Goal: Task Accomplishment & Management: Manage account settings

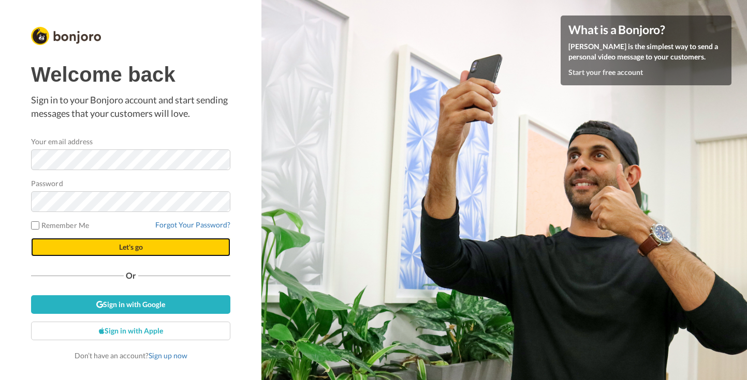
click at [141, 248] on span "Let's go" at bounding box center [131, 247] width 24 height 9
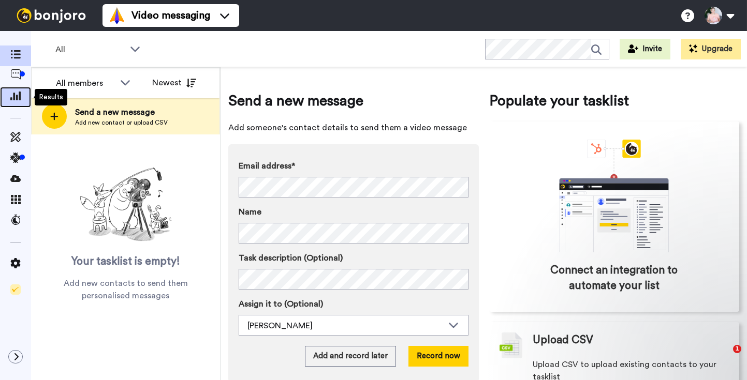
click at [14, 99] on icon at bounding box center [15, 95] width 10 height 9
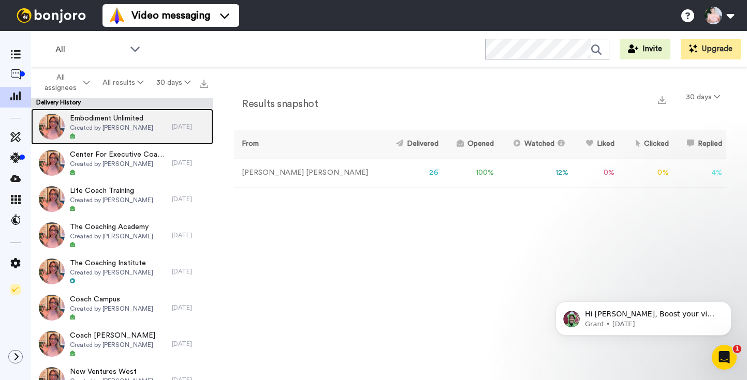
click at [135, 130] on span "Created by [PERSON_NAME]" at bounding box center [111, 128] width 83 height 8
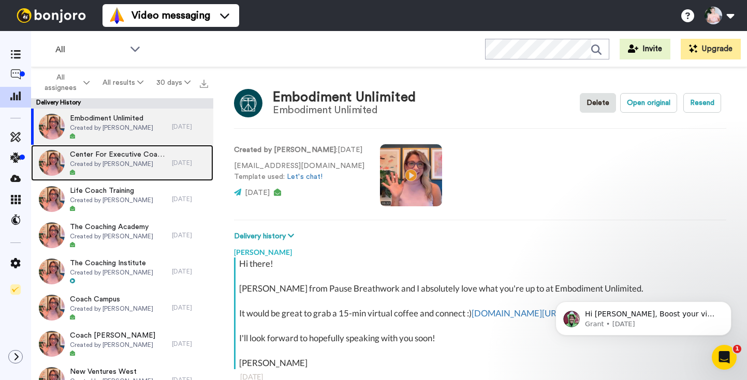
click at [137, 158] on span "Center For Executive Coaching" at bounding box center [118, 155] width 97 height 10
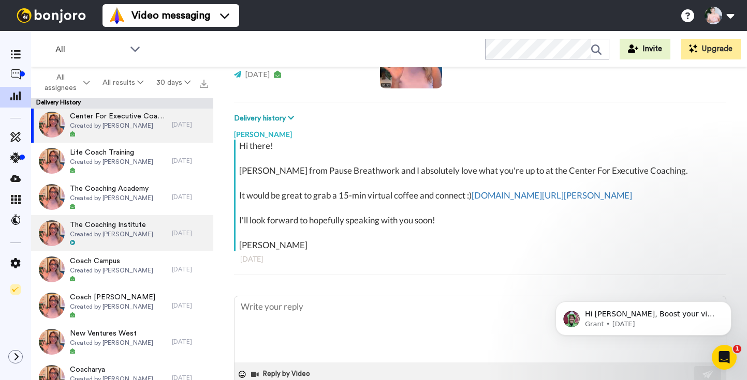
scroll to position [47, 0]
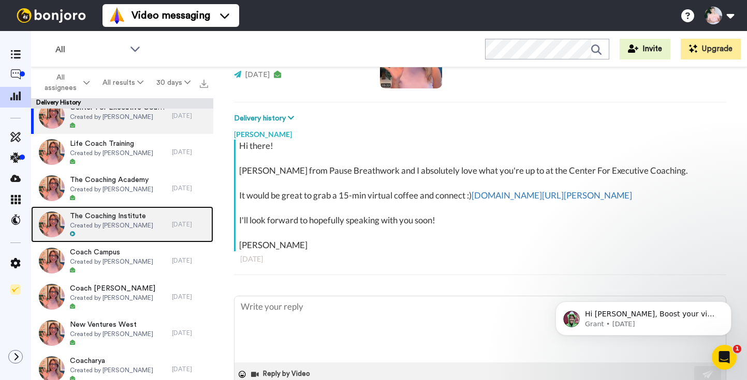
click at [125, 212] on span "The Coaching Institute" at bounding box center [111, 216] width 83 height 10
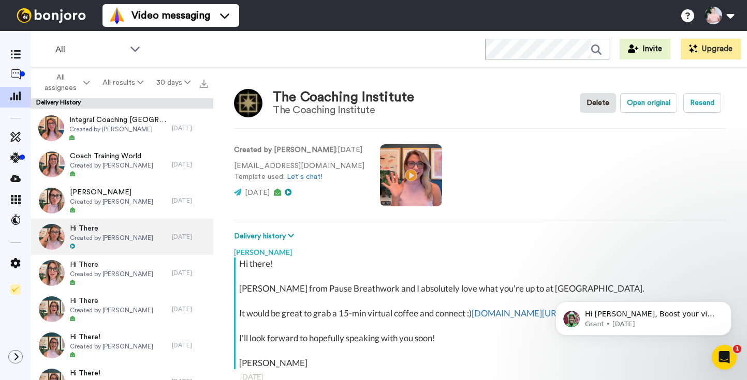
scroll to position [512, 0]
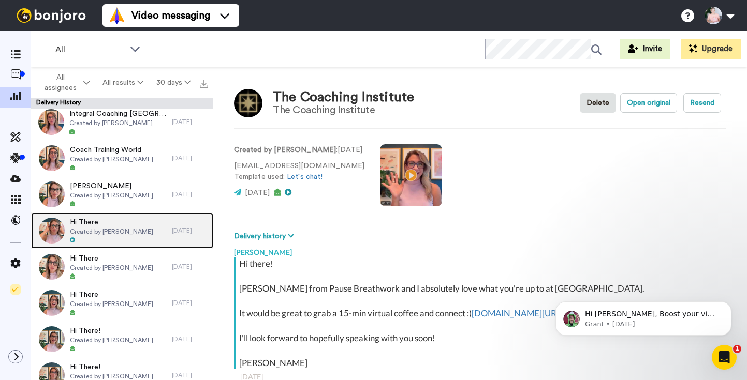
click at [137, 228] on span "Created by [PERSON_NAME]" at bounding box center [111, 232] width 83 height 8
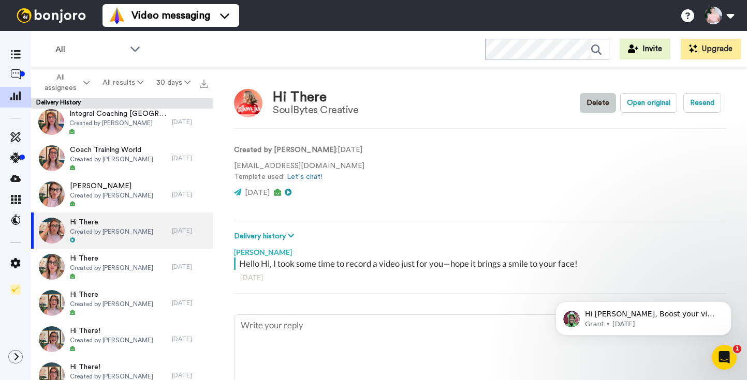
click at [602, 98] on button "Delete" at bounding box center [598, 103] width 36 height 20
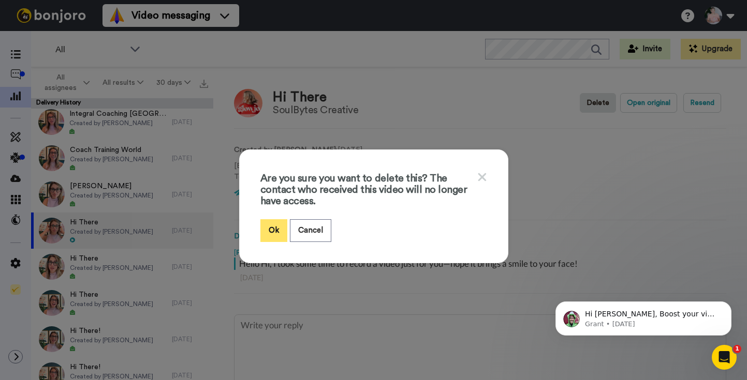
click at [273, 227] on button "Ok" at bounding box center [273, 230] width 27 height 22
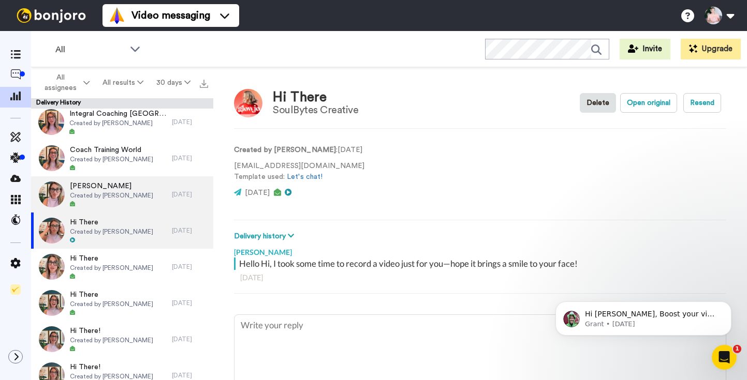
type textarea "x"
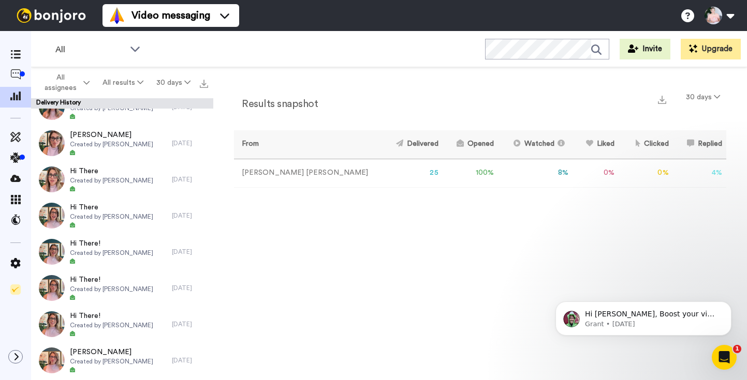
scroll to position [628, 0]
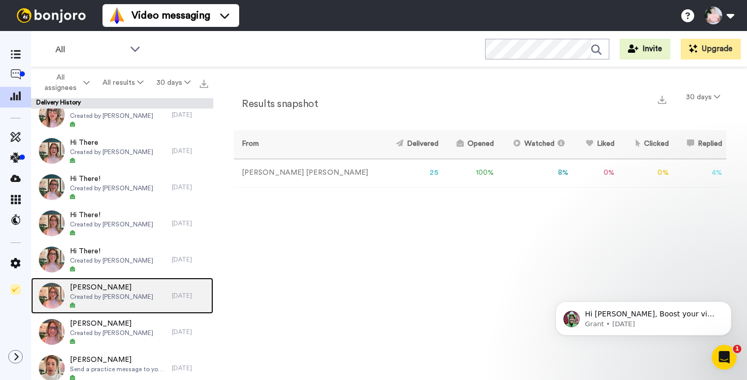
click at [116, 299] on span "Created by Leanne Kallal" at bounding box center [111, 297] width 83 height 8
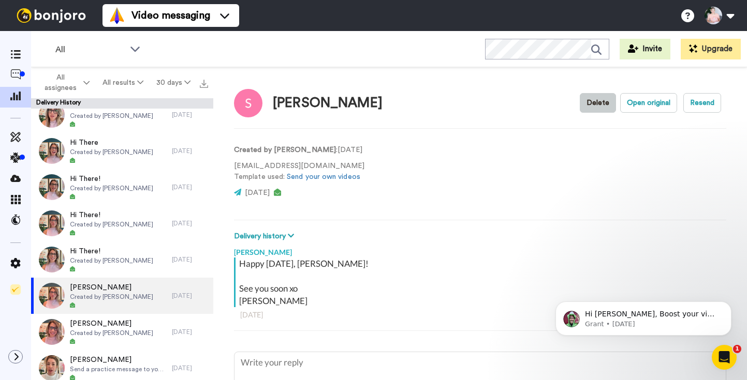
click at [596, 96] on button "Delete" at bounding box center [598, 103] width 36 height 20
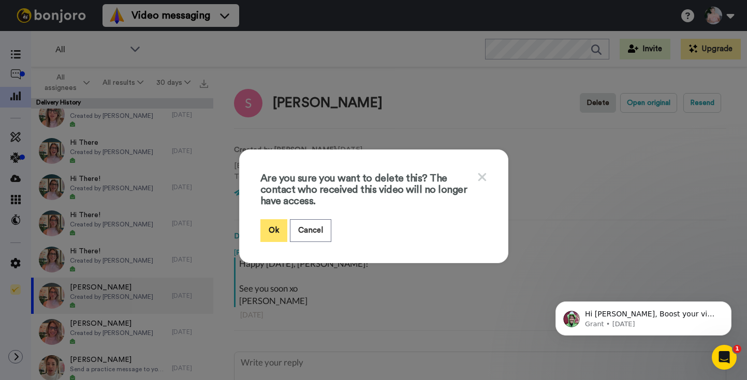
click at [269, 230] on button "Ok" at bounding box center [273, 230] width 27 height 22
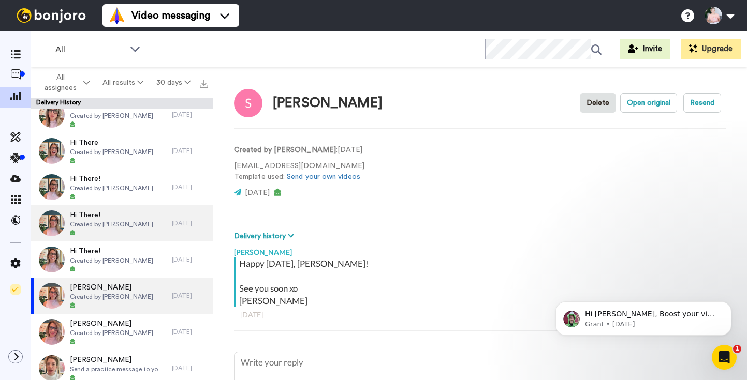
type textarea "x"
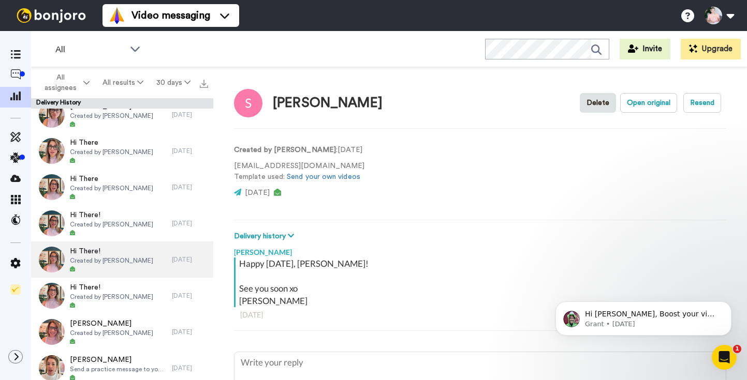
scroll to position [591, 0]
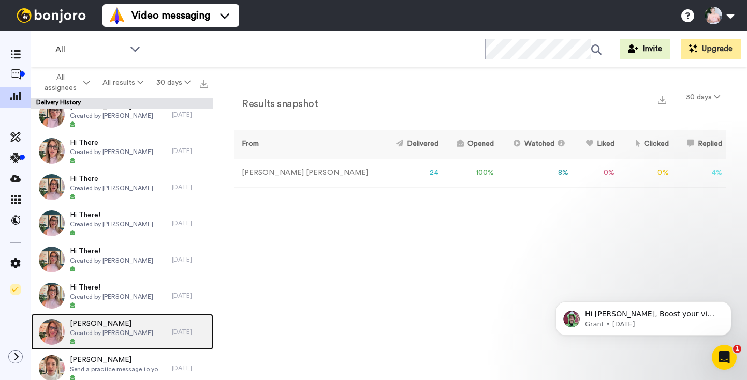
click at [118, 326] on span "Marc" at bounding box center [111, 324] width 83 height 10
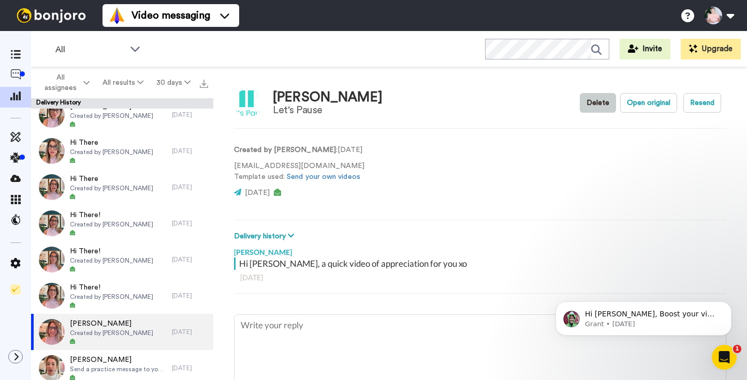
click at [592, 100] on button "Delete" at bounding box center [598, 103] width 36 height 20
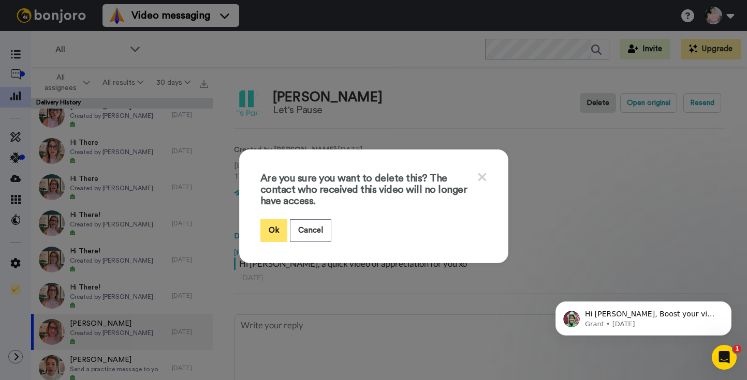
click at [275, 230] on button "Ok" at bounding box center [273, 230] width 27 height 22
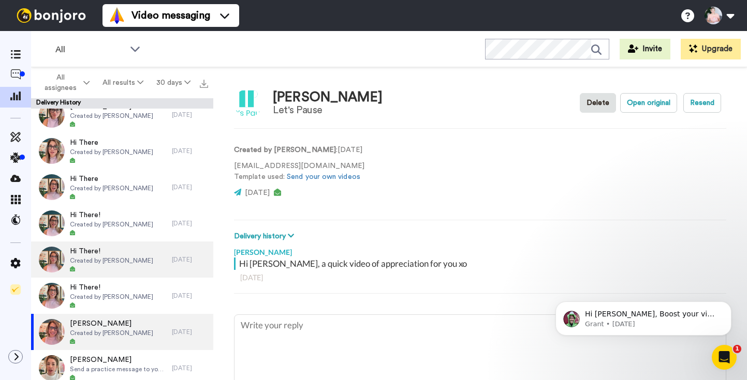
type textarea "x"
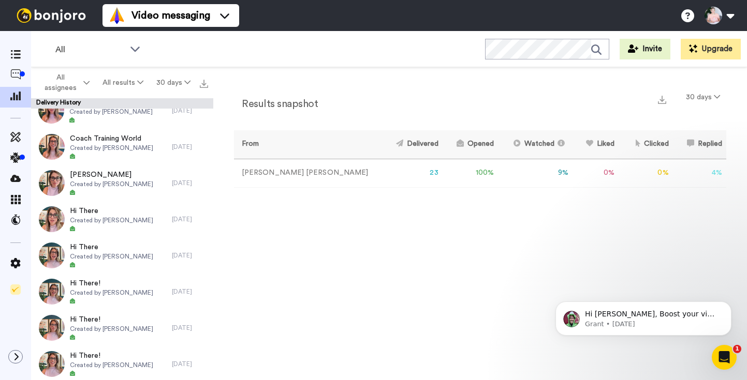
scroll to position [555, 0]
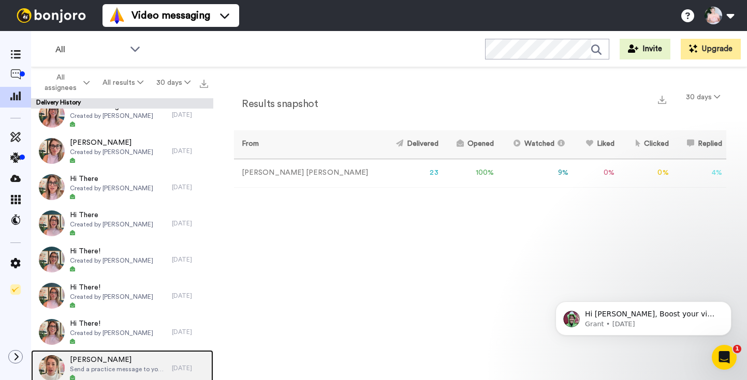
click at [106, 361] on span "[PERSON_NAME]" at bounding box center [118, 360] width 97 height 10
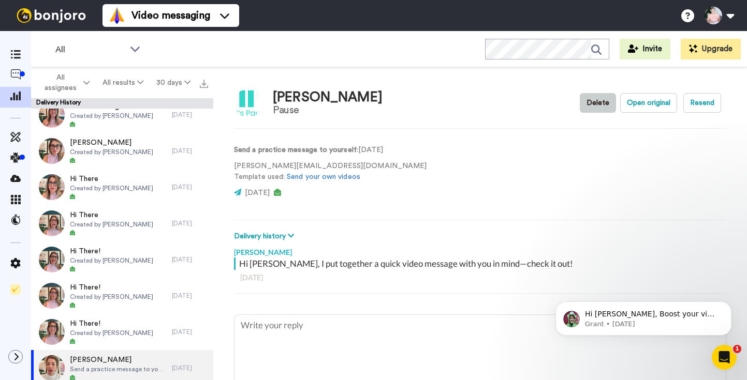
click at [598, 102] on button "Delete" at bounding box center [598, 103] width 36 height 20
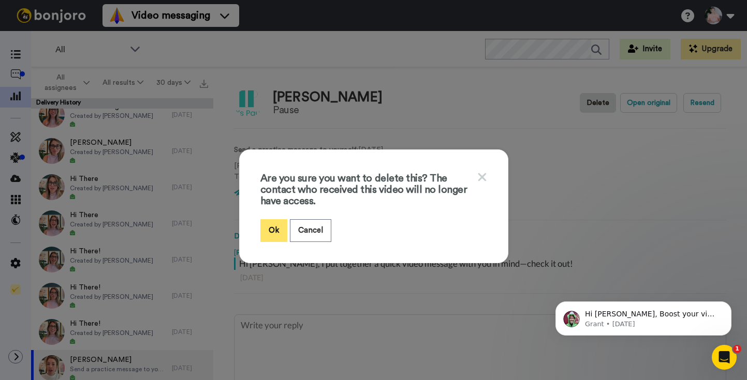
click at [273, 222] on button "Ok" at bounding box center [273, 230] width 27 height 22
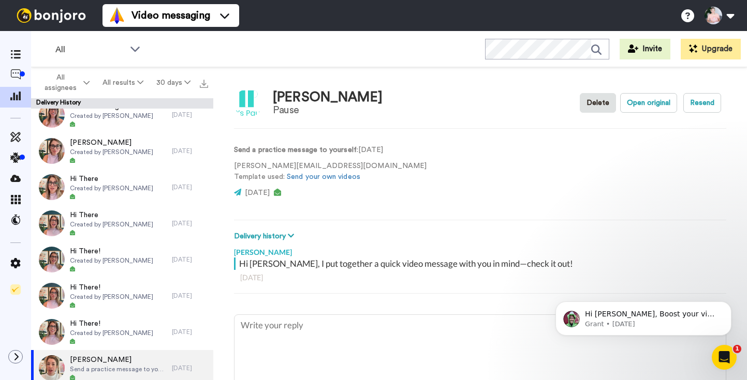
type textarea "x"
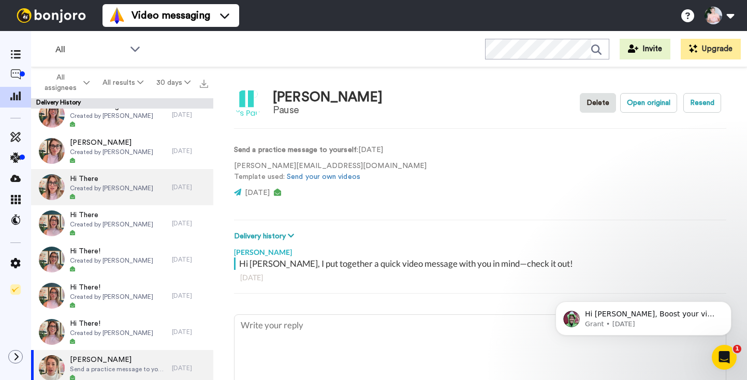
scroll to position [519, 0]
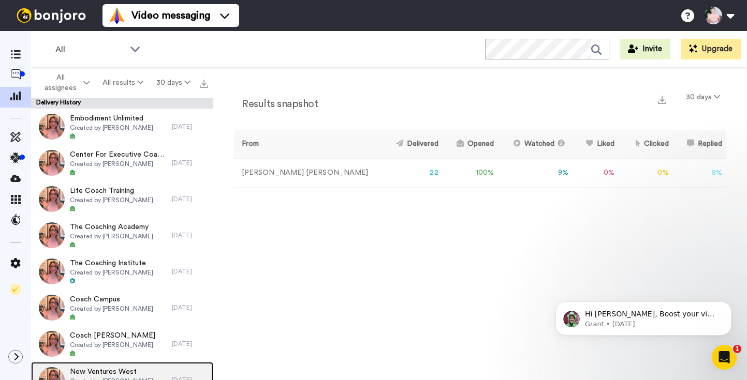
click at [118, 372] on span "New Ventures West" at bounding box center [111, 372] width 83 height 10
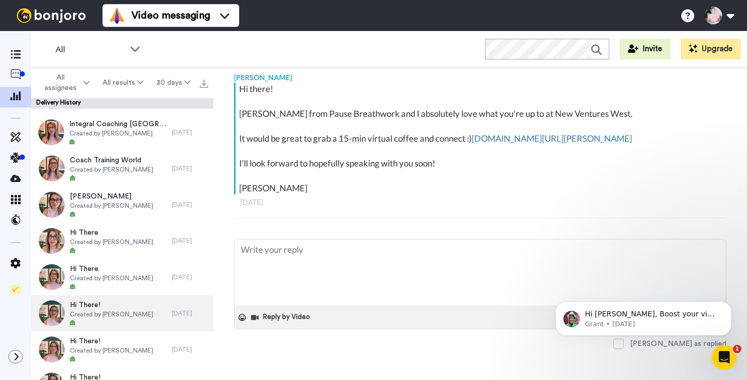
scroll to position [489, 0]
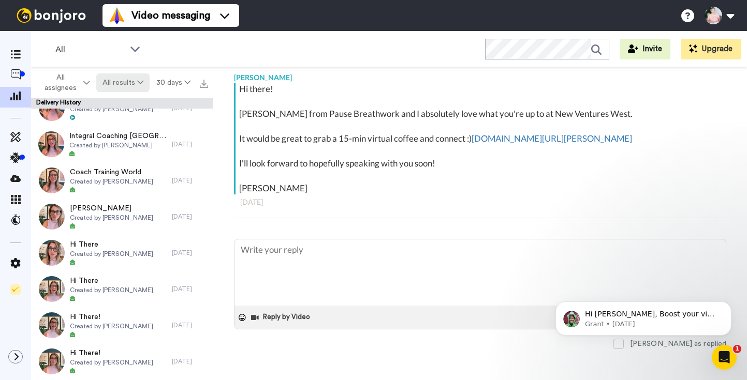
click at [126, 82] on button "All results" at bounding box center [123, 82] width 54 height 19
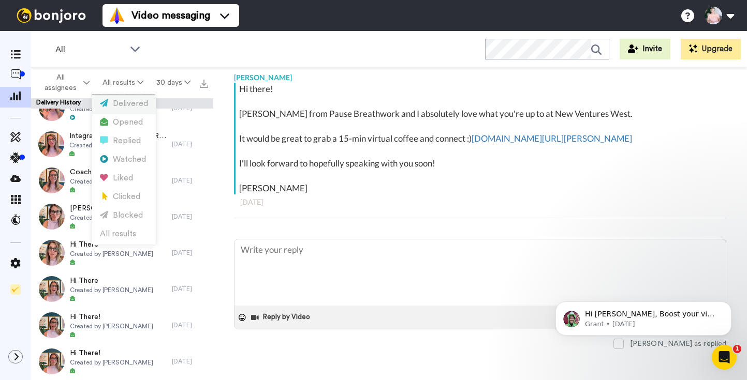
click at [117, 105] on div "Delivered" at bounding box center [124, 103] width 48 height 11
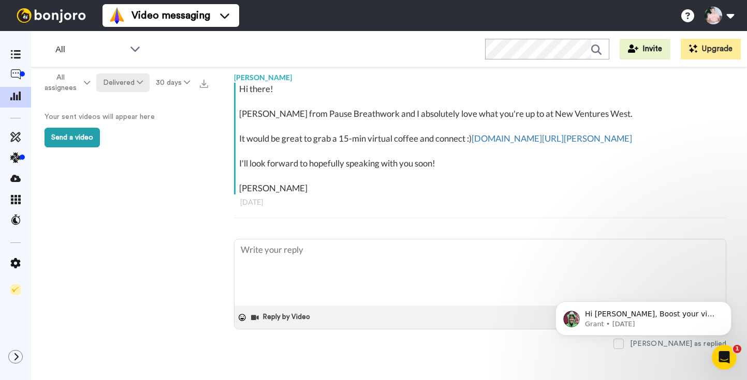
click at [133, 86] on button "Delivered" at bounding box center [122, 82] width 53 height 19
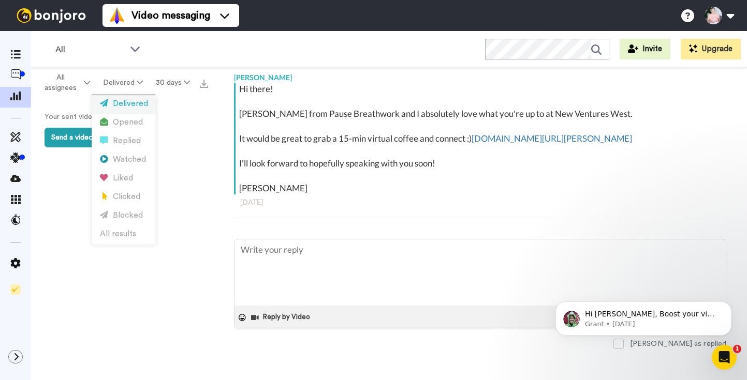
click at [130, 97] on li "Delivered" at bounding box center [124, 105] width 64 height 19
type textarea "x"
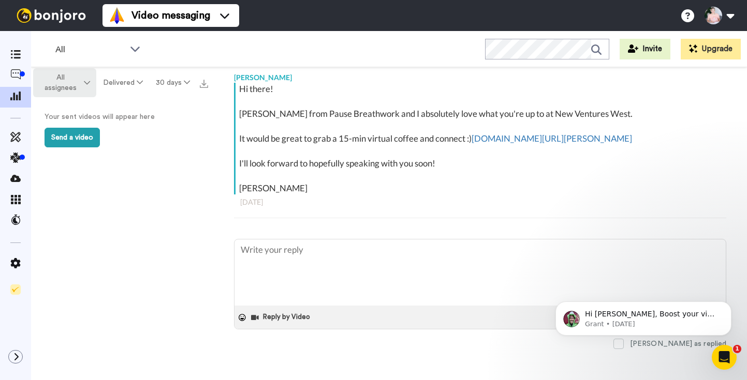
click at [75, 87] on span "All assignees" at bounding box center [61, 82] width 42 height 21
click at [16, 97] on icon at bounding box center [15, 95] width 10 height 9
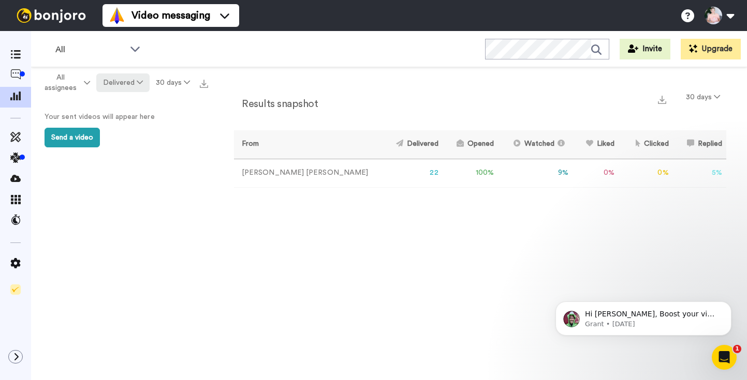
click at [135, 86] on button "Delivered" at bounding box center [122, 82] width 53 height 19
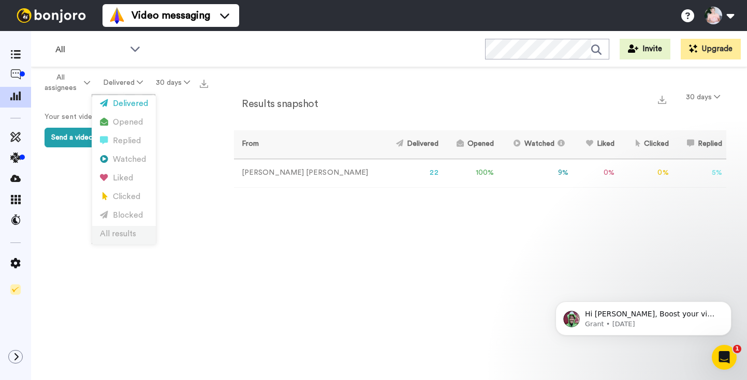
click at [110, 239] on div "All results" at bounding box center [124, 234] width 48 height 11
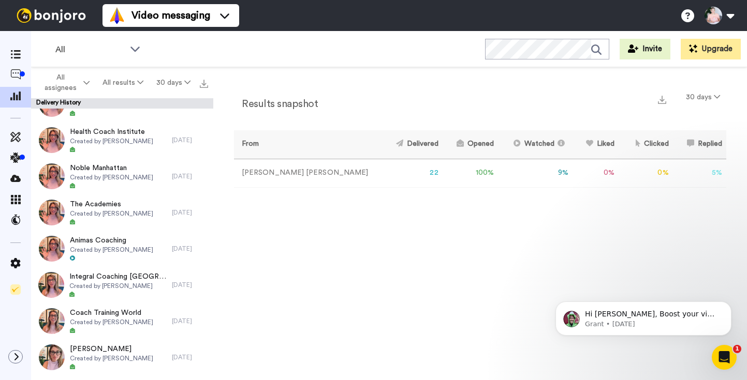
scroll to position [519, 0]
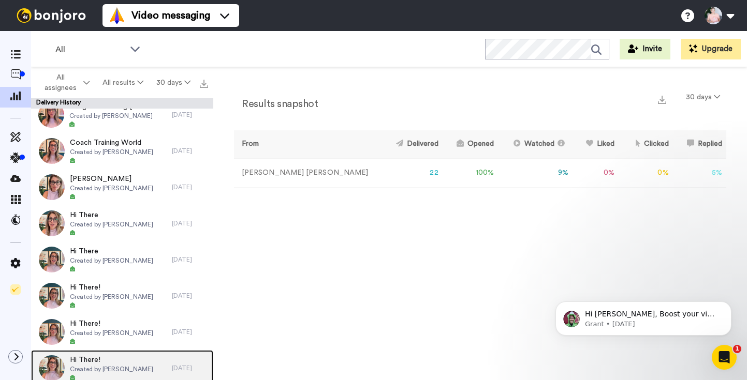
click at [92, 361] on span "Hi There!" at bounding box center [111, 360] width 83 height 10
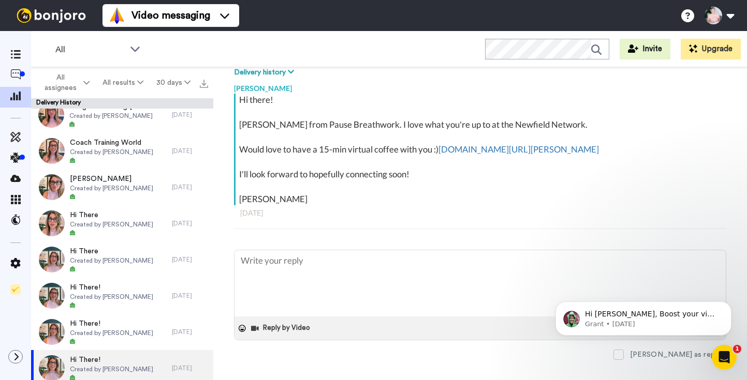
scroll to position [175, 0]
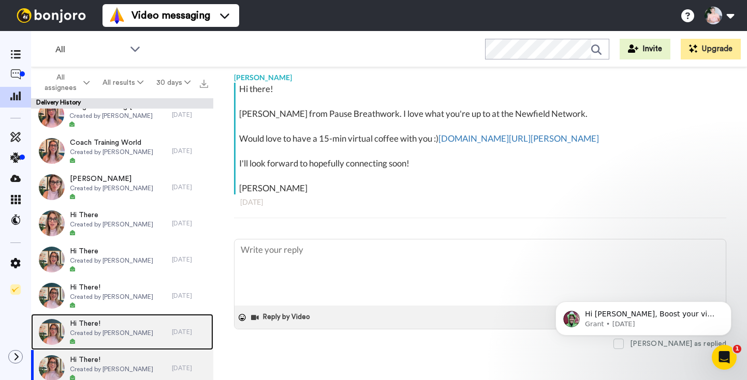
click at [105, 338] on div at bounding box center [111, 341] width 83 height 7
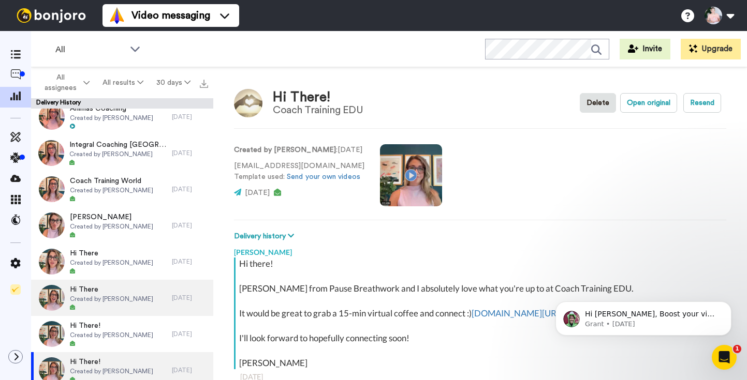
scroll to position [519, 0]
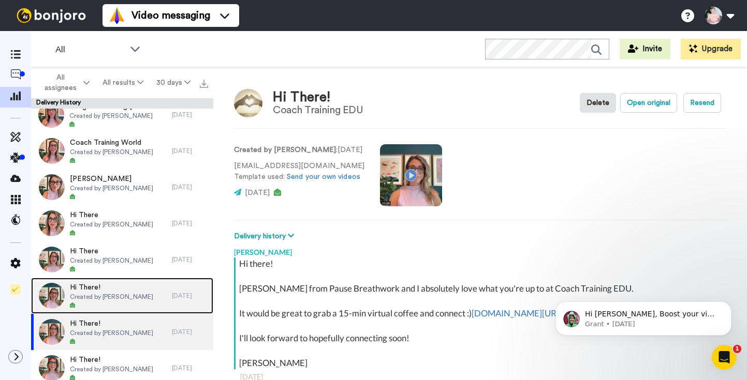
click at [140, 295] on div "Hi There! Created by Leanne Kallal" at bounding box center [101, 296] width 141 height 36
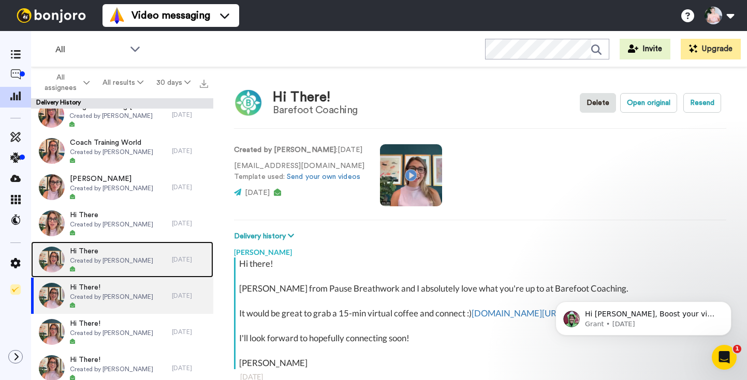
click at [121, 257] on span "Created by [PERSON_NAME]" at bounding box center [111, 261] width 83 height 8
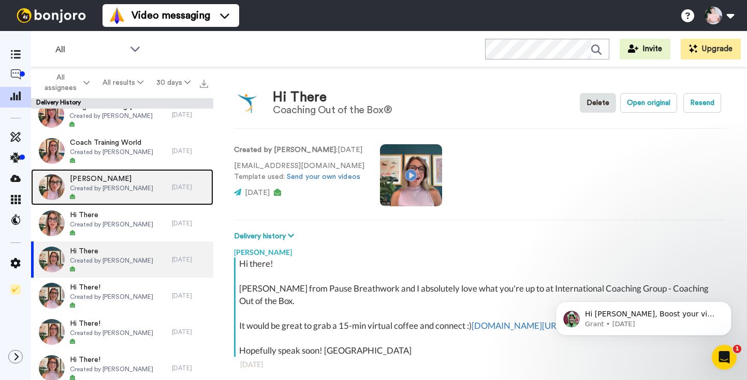
click at [156, 187] on div "Samantha Created by Leanne Kallal" at bounding box center [101, 187] width 141 height 36
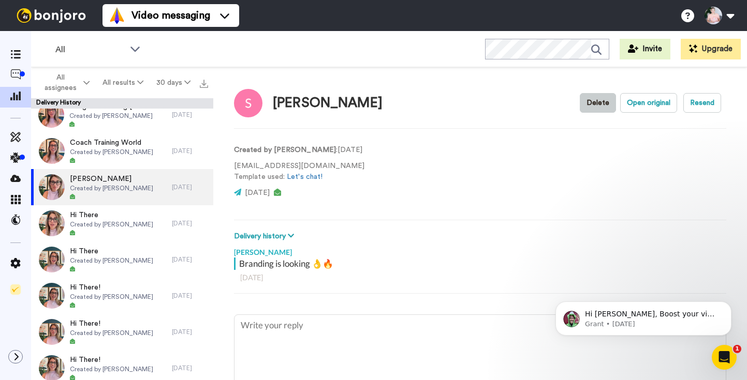
click at [597, 103] on button "Delete" at bounding box center [598, 103] width 36 height 20
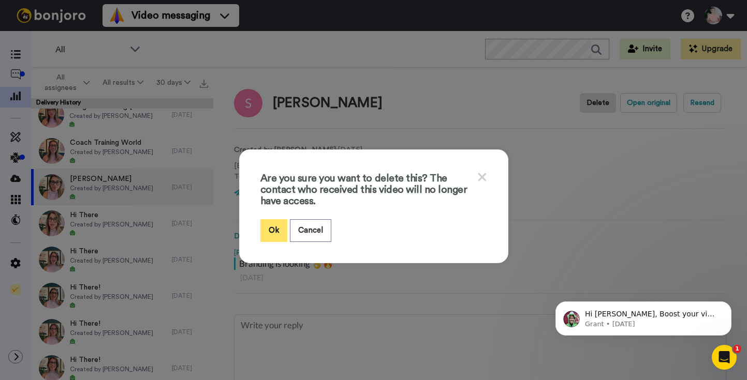
click at [270, 230] on button "Ok" at bounding box center [273, 230] width 27 height 22
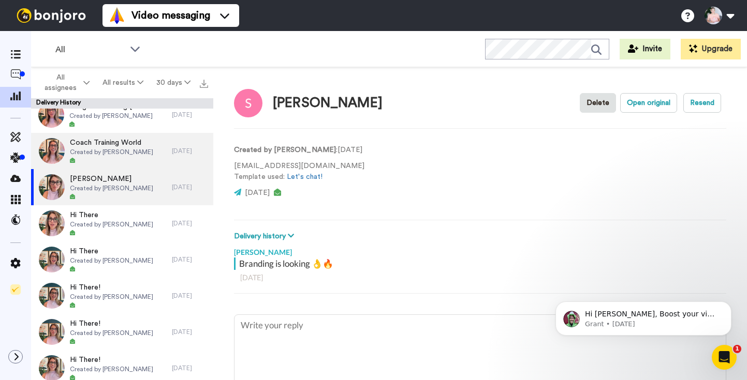
type textarea "x"
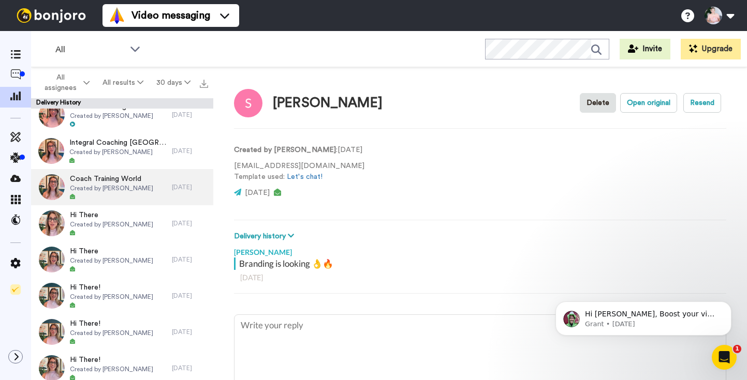
scroll to position [483, 0]
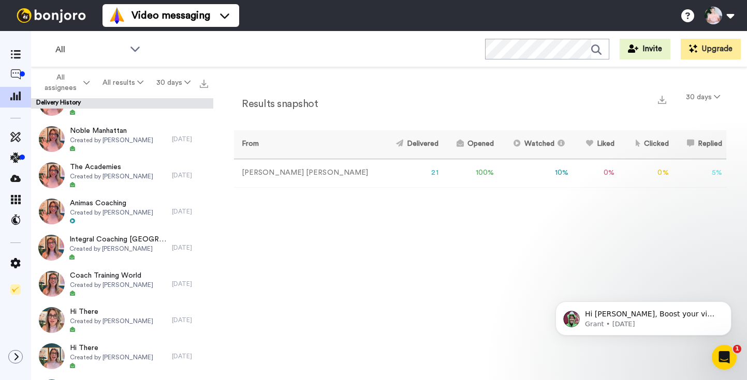
scroll to position [483, 0]
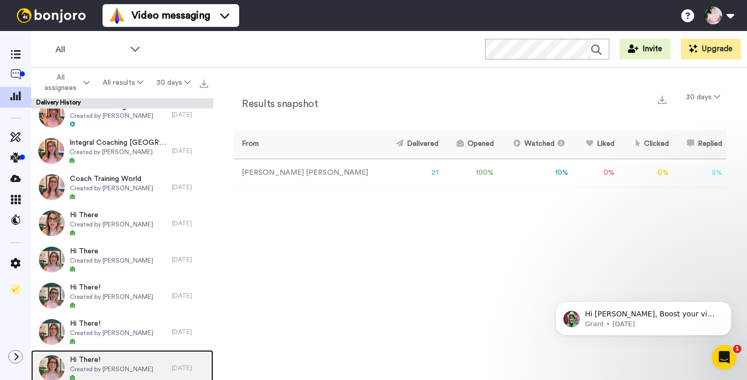
click at [87, 360] on span "Hi There!" at bounding box center [111, 360] width 83 height 10
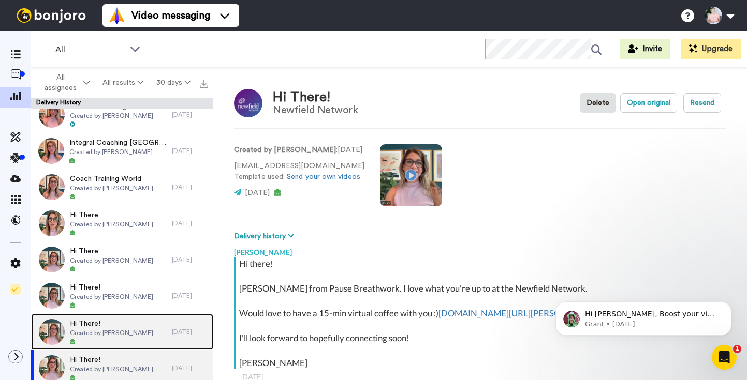
click at [101, 332] on span "Created by [PERSON_NAME]" at bounding box center [111, 333] width 83 height 8
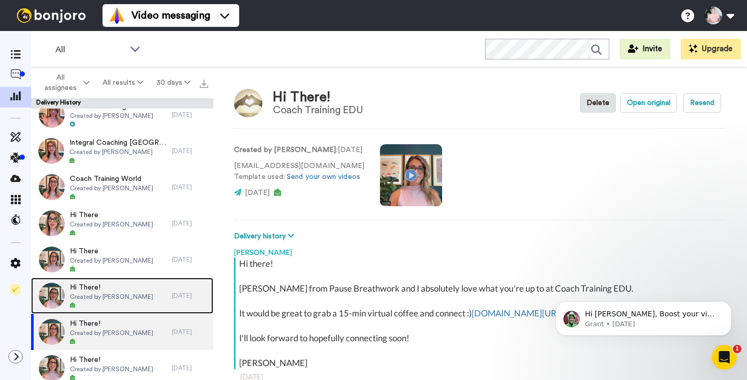
click at [135, 301] on div "Hi There! Created by [PERSON_NAME]" at bounding box center [111, 296] width 83 height 27
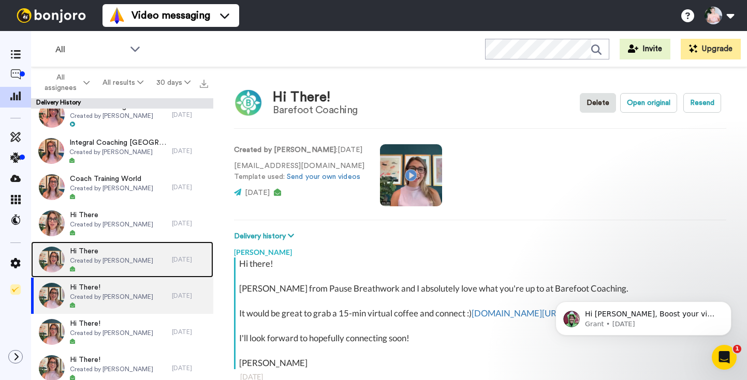
click at [127, 261] on span "Created by [PERSON_NAME]" at bounding box center [111, 261] width 83 height 8
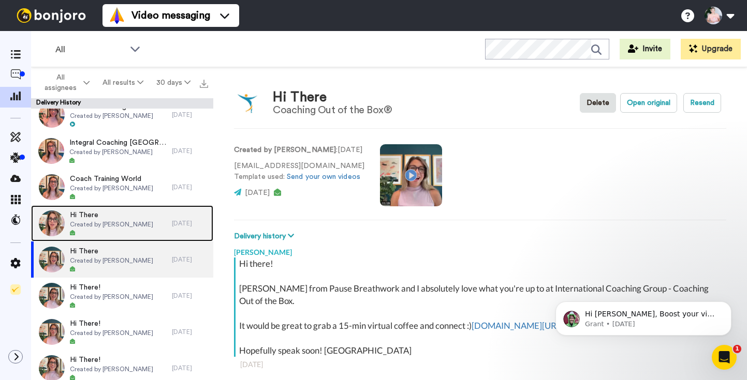
click at [147, 221] on div "Hi There Created by Leanne Kallal" at bounding box center [101, 223] width 141 height 36
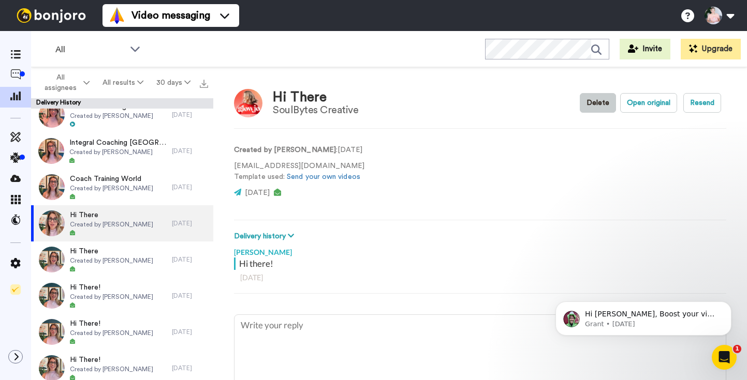
click at [597, 107] on button "Delete" at bounding box center [598, 103] width 36 height 20
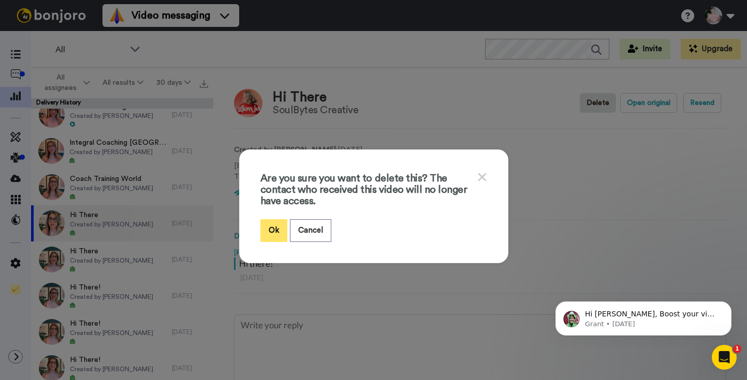
click at [271, 225] on button "Ok" at bounding box center [273, 230] width 27 height 22
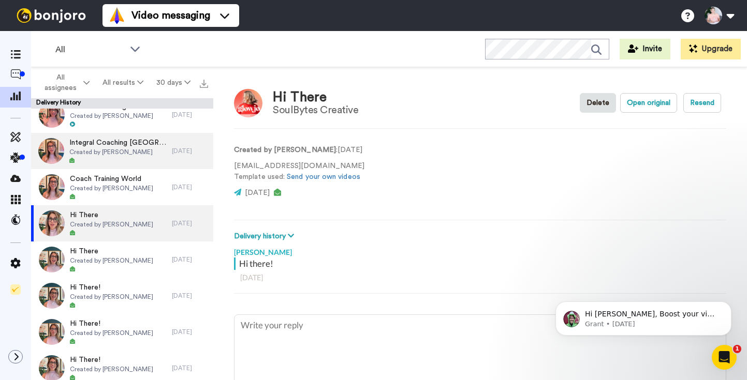
type textarea "x"
